Goal: Task Accomplishment & Management: Use online tool/utility

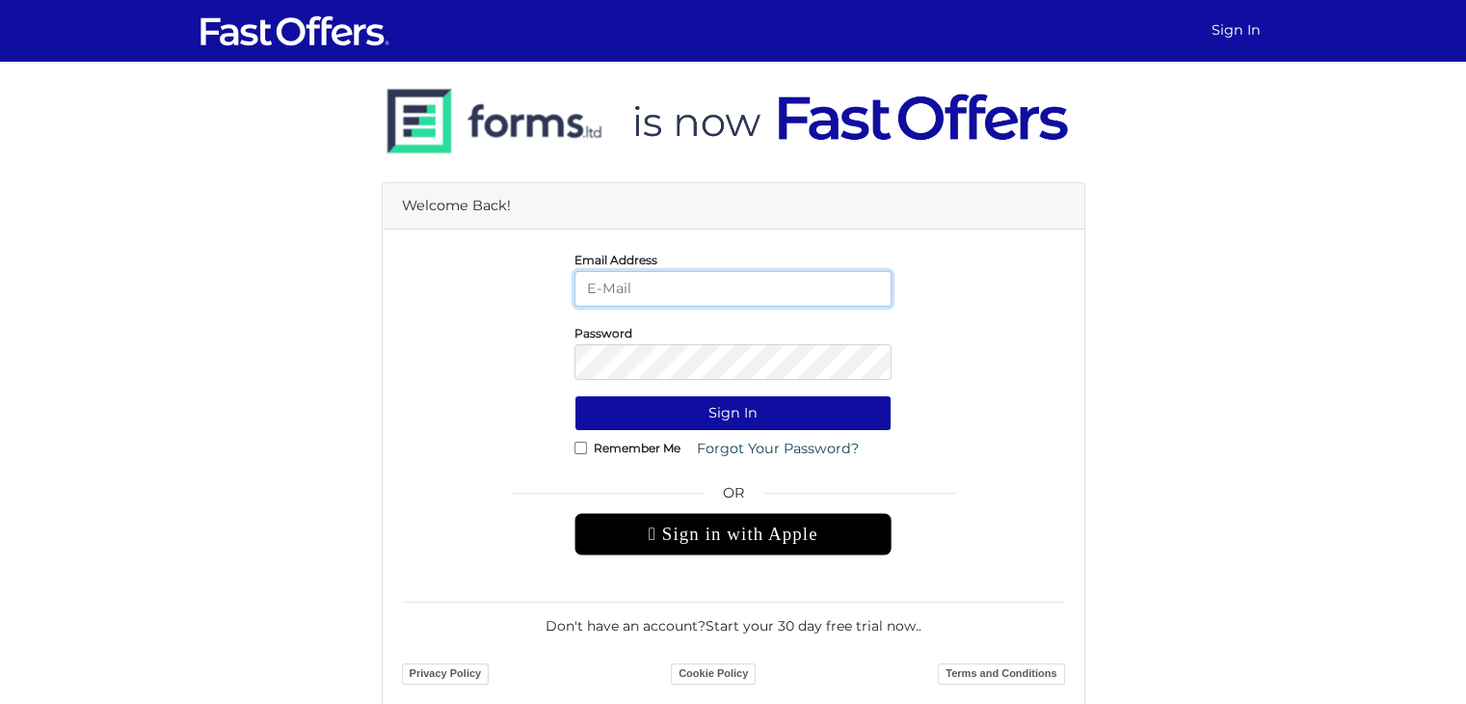
type input "[PERSON_NAME][EMAIL_ADDRESS][DOMAIN_NAME]"
click at [576, 450] on input "Remember Me" at bounding box center [581, 448] width 13 height 13
checkbox input "true"
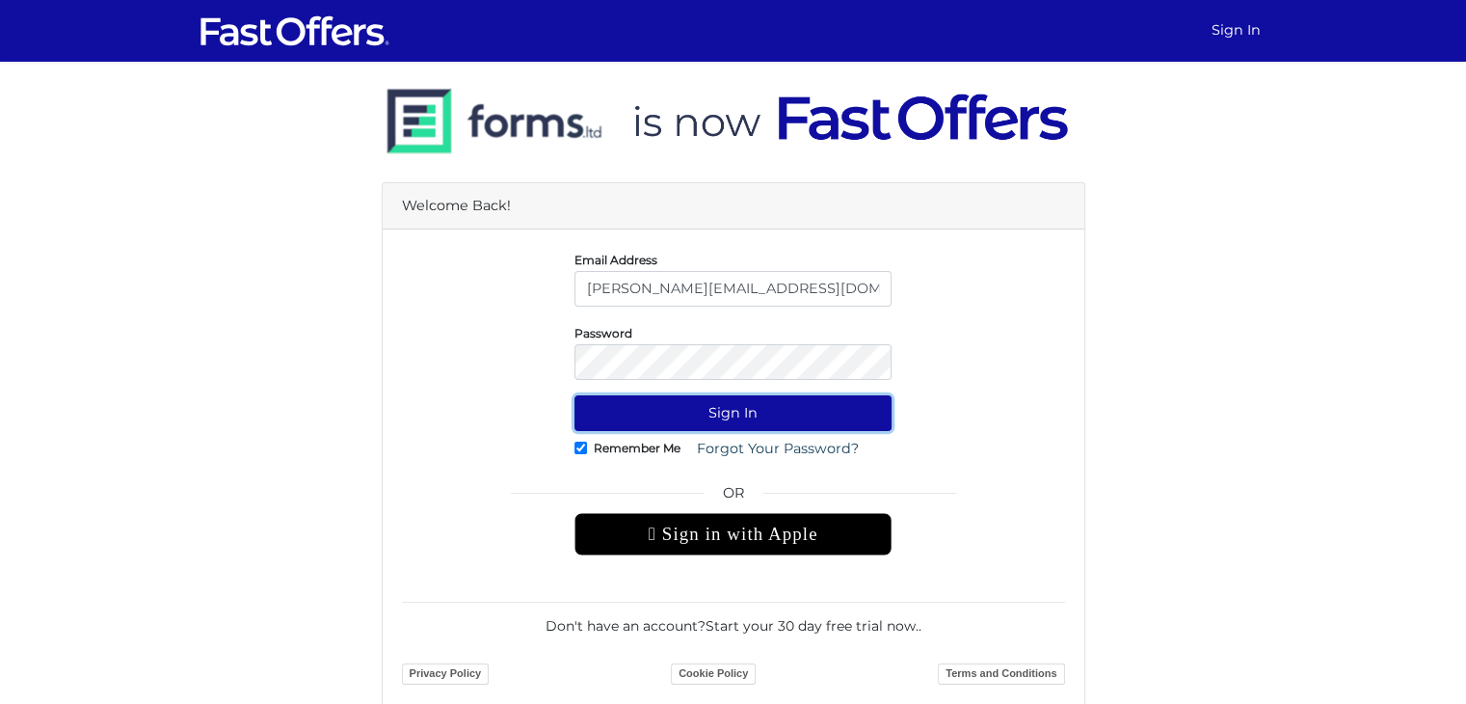
click at [672, 417] on button "Sign In" at bounding box center [733, 413] width 317 height 36
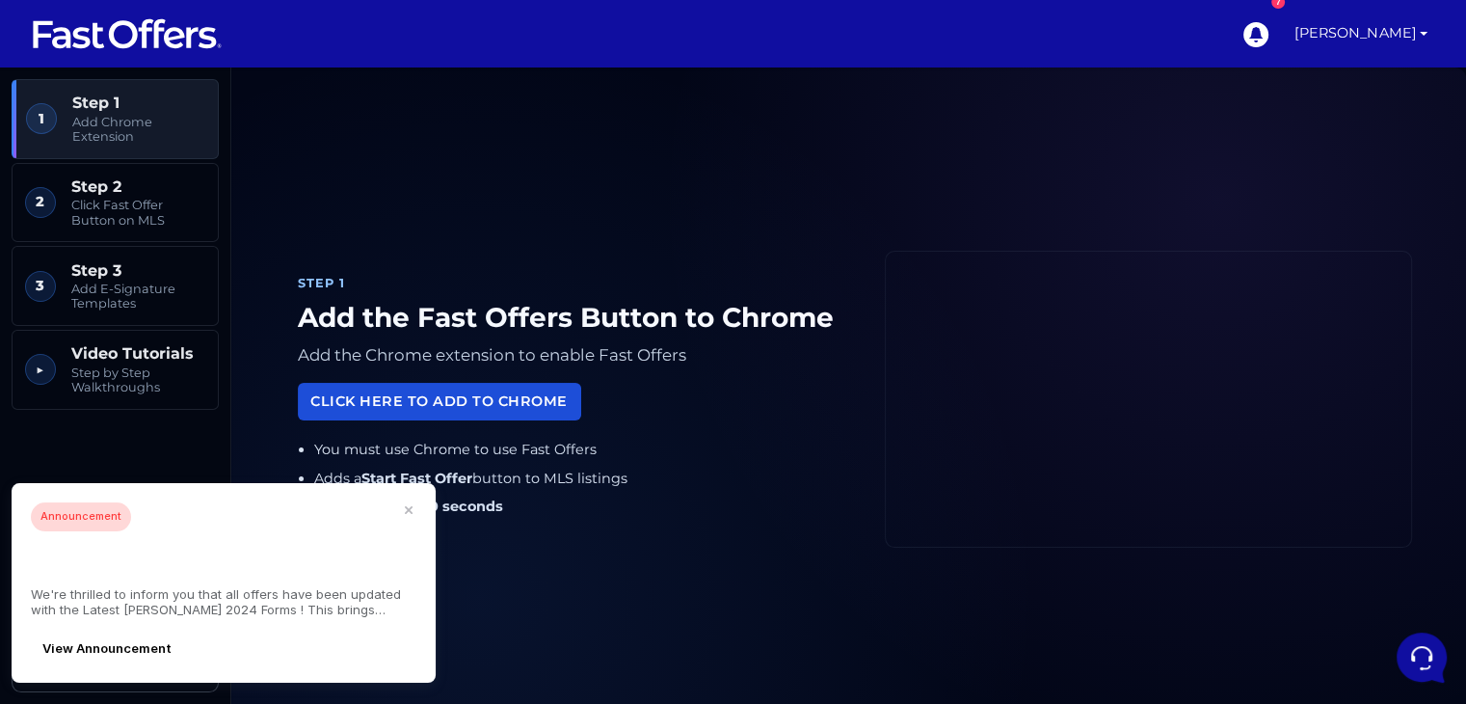
click at [505, 398] on link "Click Here to Add to Chrome" at bounding box center [439, 402] width 283 height 38
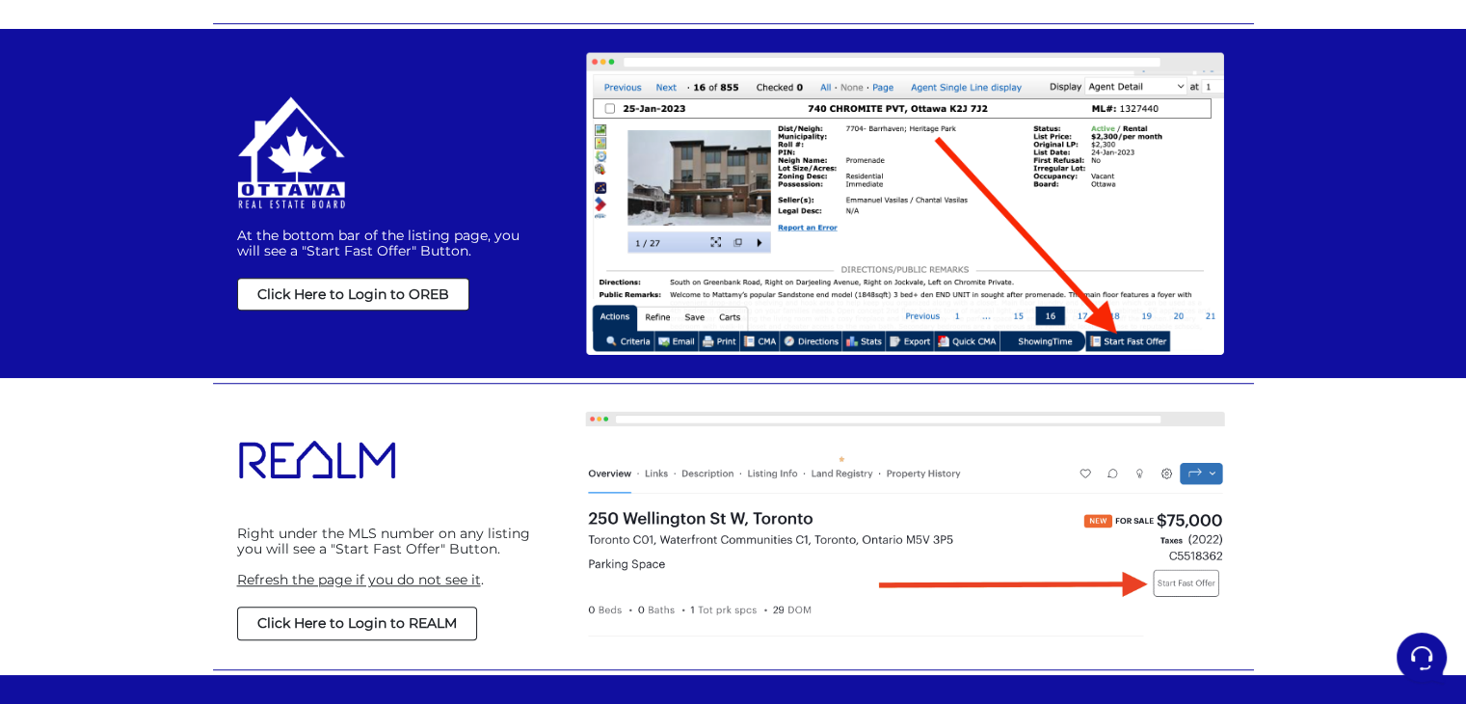
scroll to position [1309, 0]
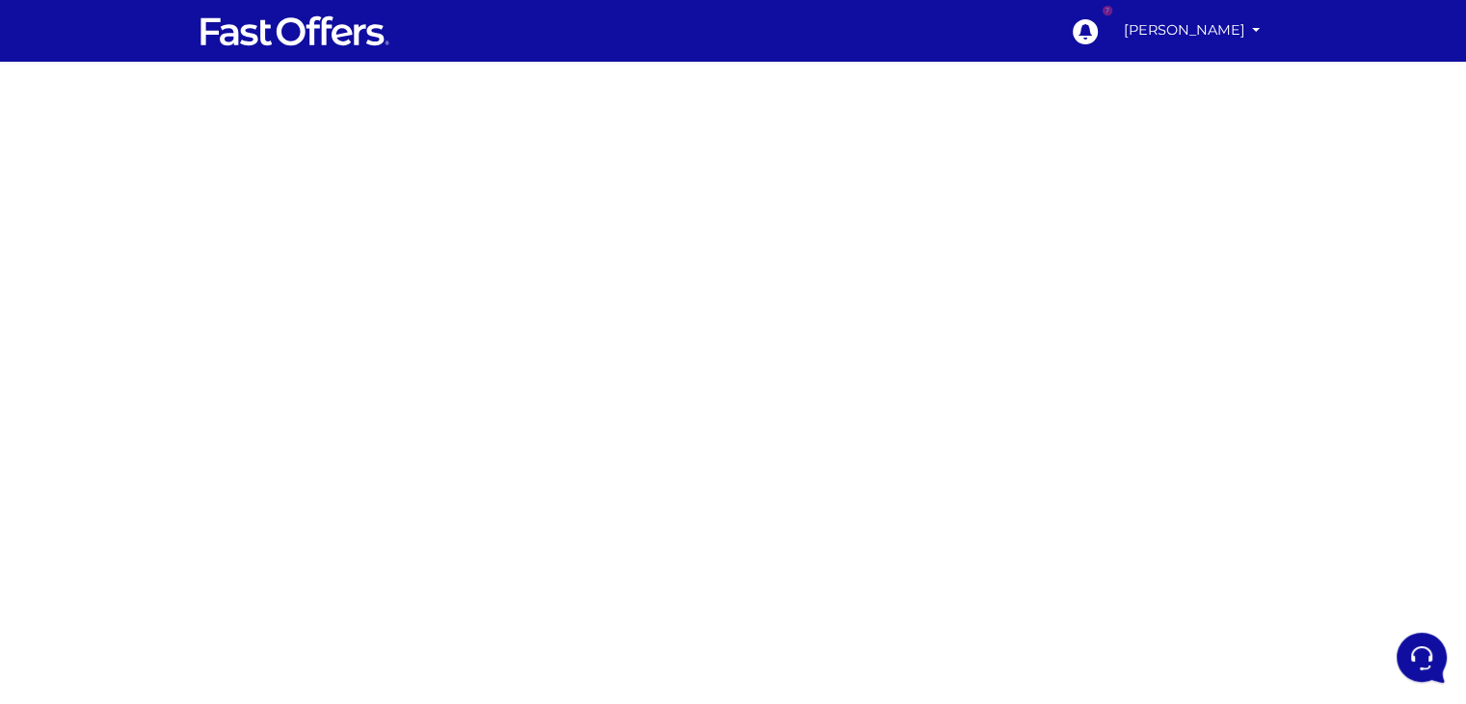
click at [1040, 516] on div at bounding box center [733, 544] width 1466 height 964
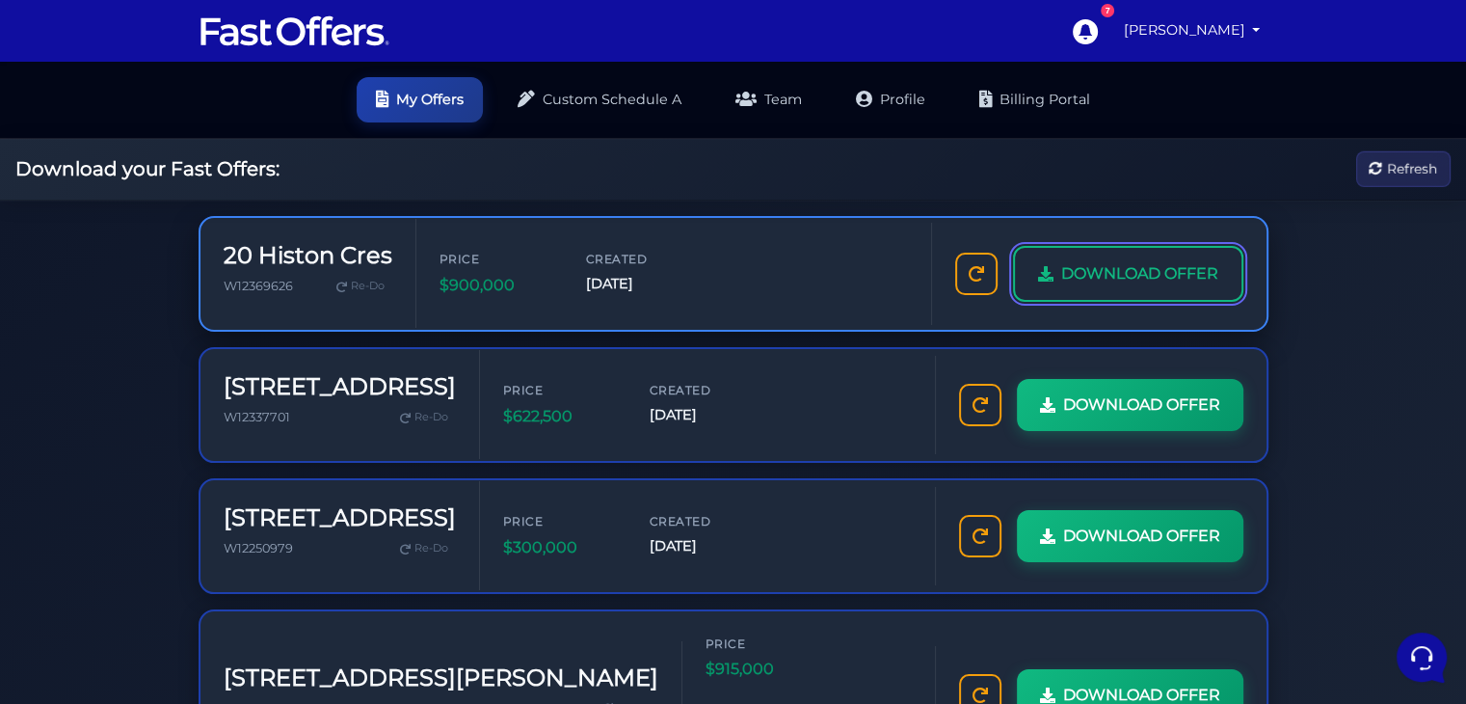
click at [1072, 294] on link "DOWNLOAD OFFER" at bounding box center [1128, 274] width 230 height 56
click at [1134, 277] on span "DOWNLOAD OFFER" at bounding box center [1140, 273] width 157 height 25
